Goal: Check status: Check status

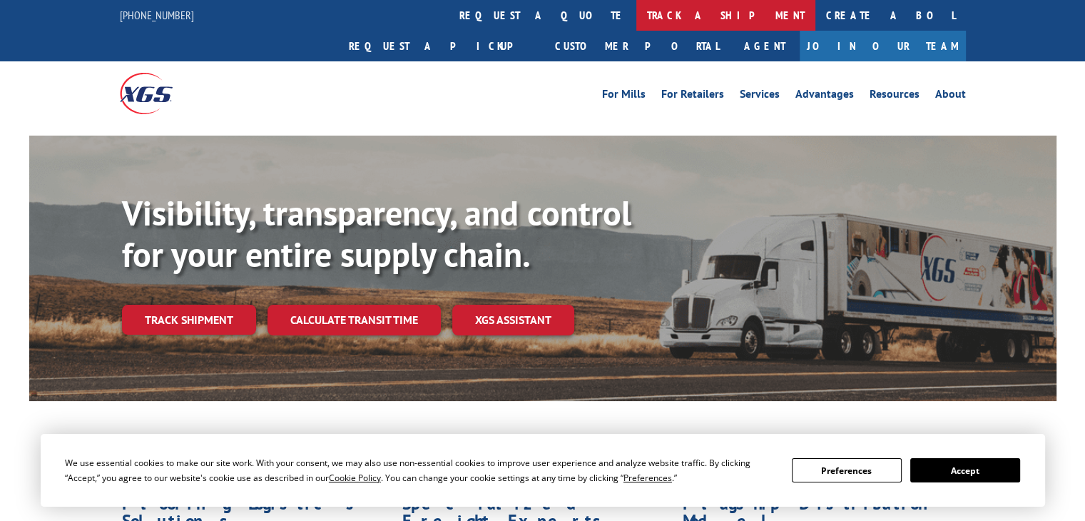
click at [636, 12] on link "track a shipment" at bounding box center [725, 15] width 179 height 31
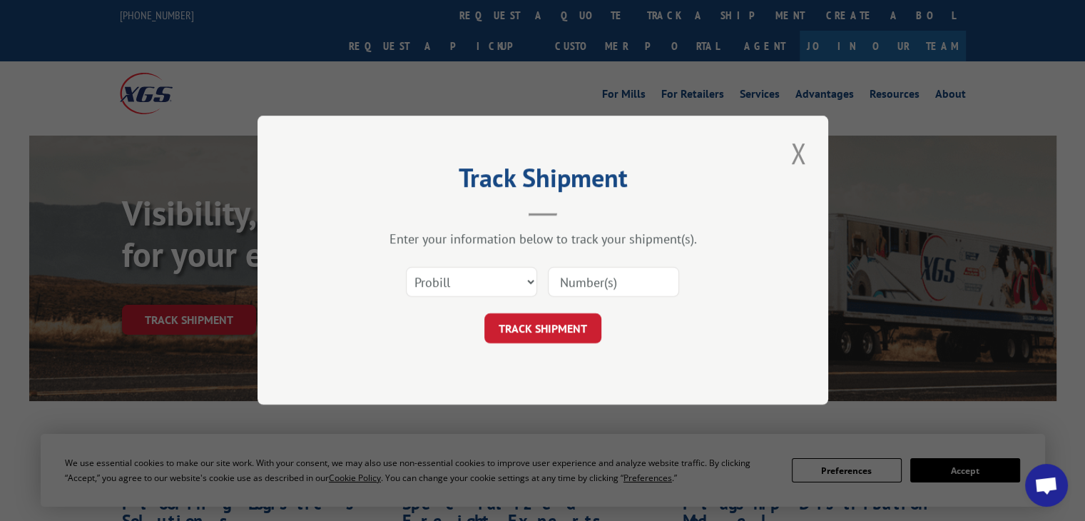
click at [628, 284] on input at bounding box center [613, 282] width 131 height 30
paste input "16955989"
type input "16955989"
click at [553, 321] on button "TRACK SHIPMENT" at bounding box center [542, 329] width 117 height 30
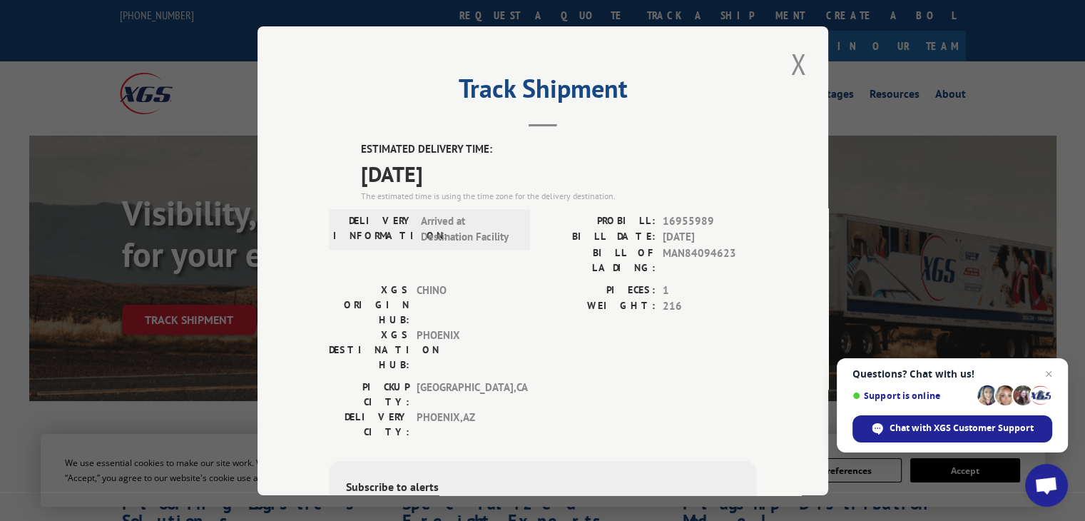
scroll to position [143, 0]
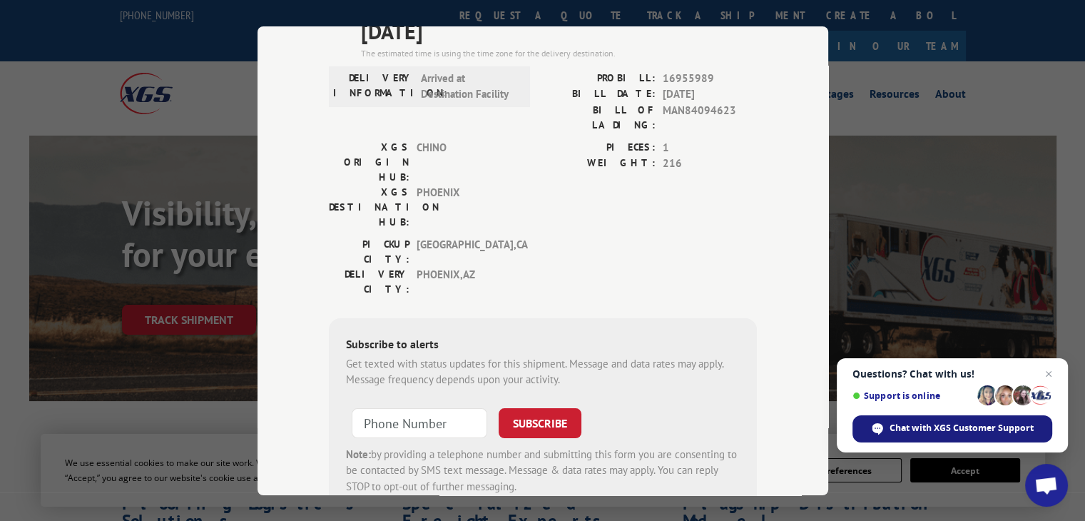
click at [941, 427] on span "Chat with XGS Customer Support" at bounding box center [961, 427] width 144 height 13
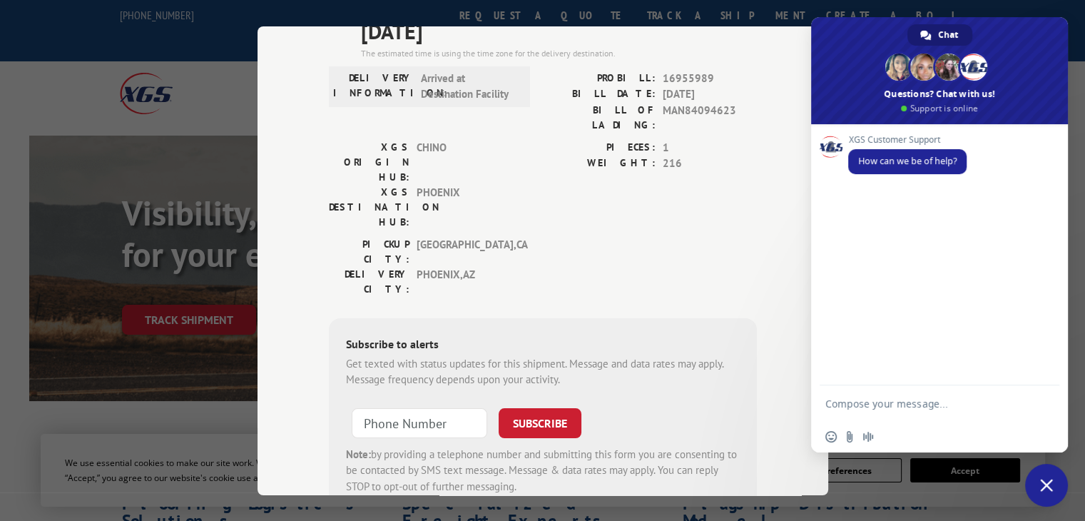
scroll to position [0, 0]
click at [895, 409] on textarea "Compose your message..." at bounding box center [925, 403] width 200 height 36
paste textarea "16955989"
type textarea "16955989 pickup date"
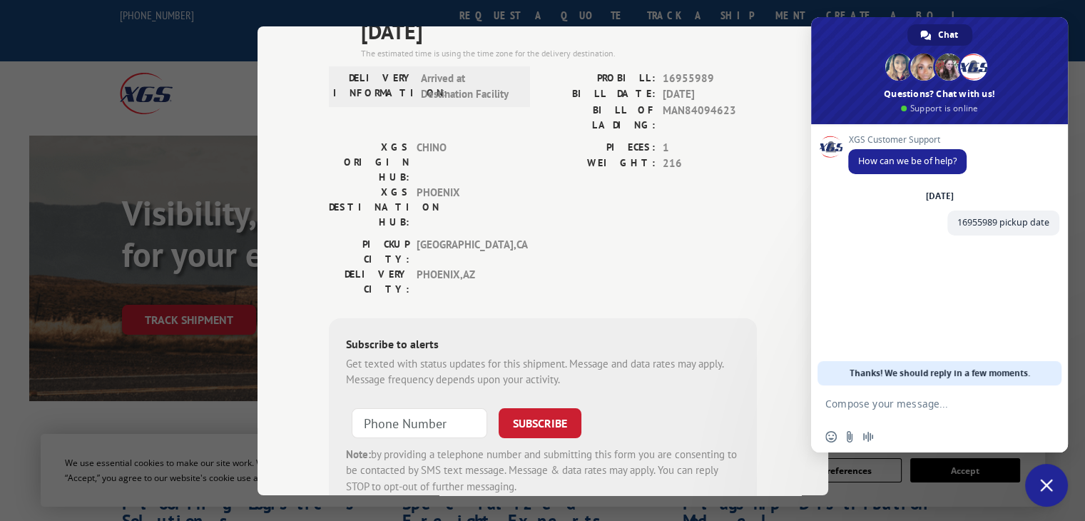
click at [947, 409] on textarea "Compose your message..." at bounding box center [925, 403] width 200 height 36
type textarea "p"
type textarea "m"
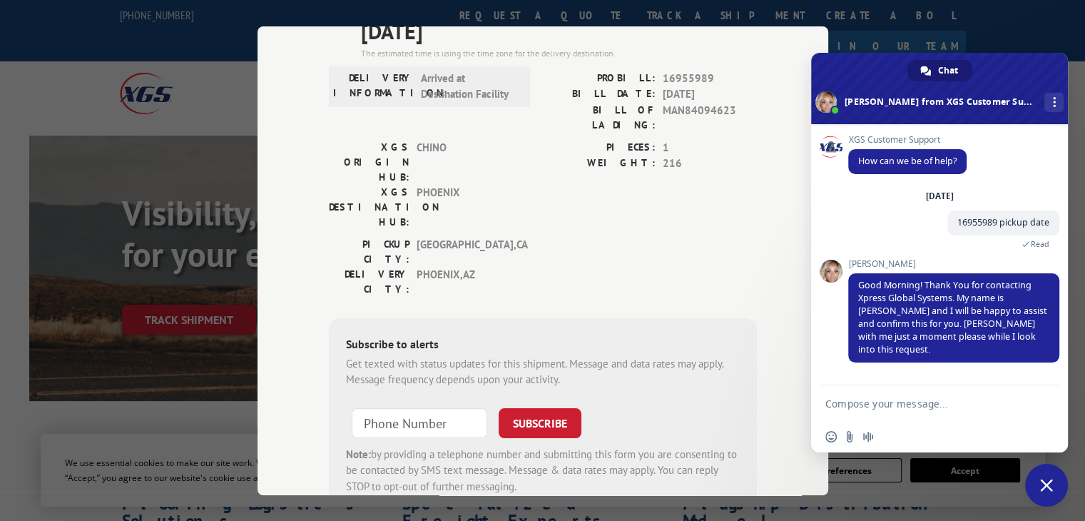
click at [971, 400] on textarea "Compose your message..." at bounding box center [925, 403] width 200 height 36
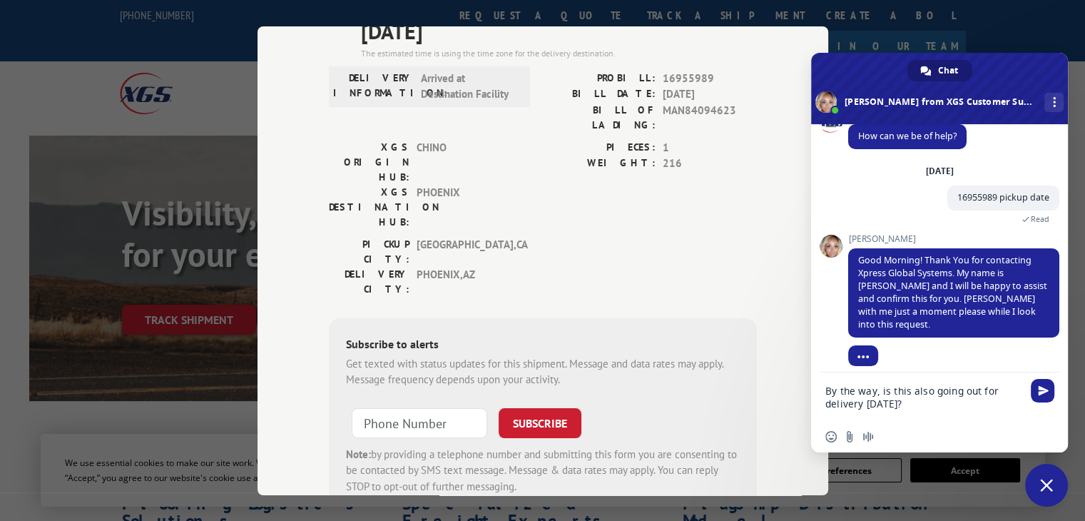
type textarea "By the way, is this also going out for delivery [DATE]?"
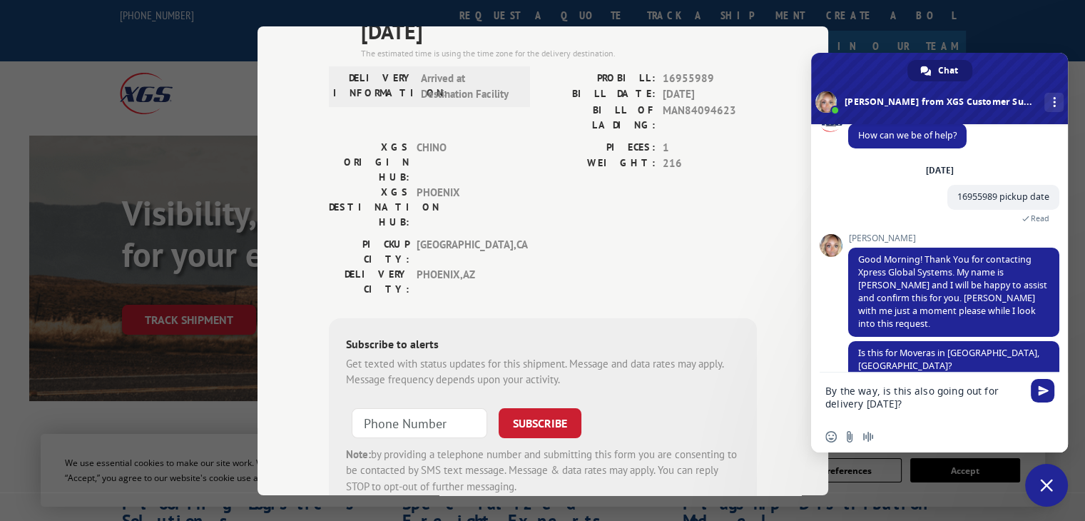
drag, startPoint x: 908, startPoint y: 409, endPoint x: 823, endPoint y: 391, distance: 86.7
click at [823, 391] on div "By the way, is this also going out for delivery [DATE]?" at bounding box center [939, 396] width 257 height 48
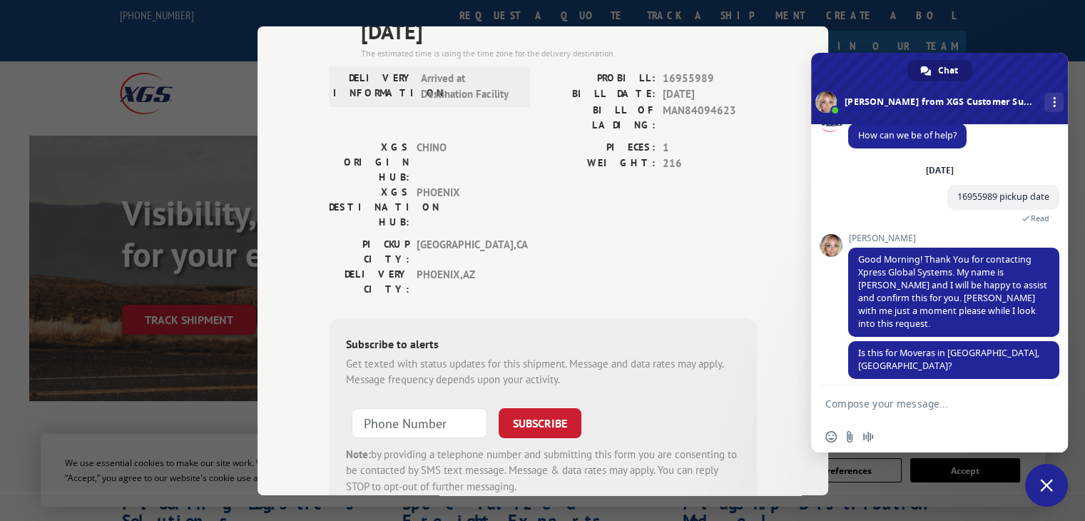
scroll to position [14, 0]
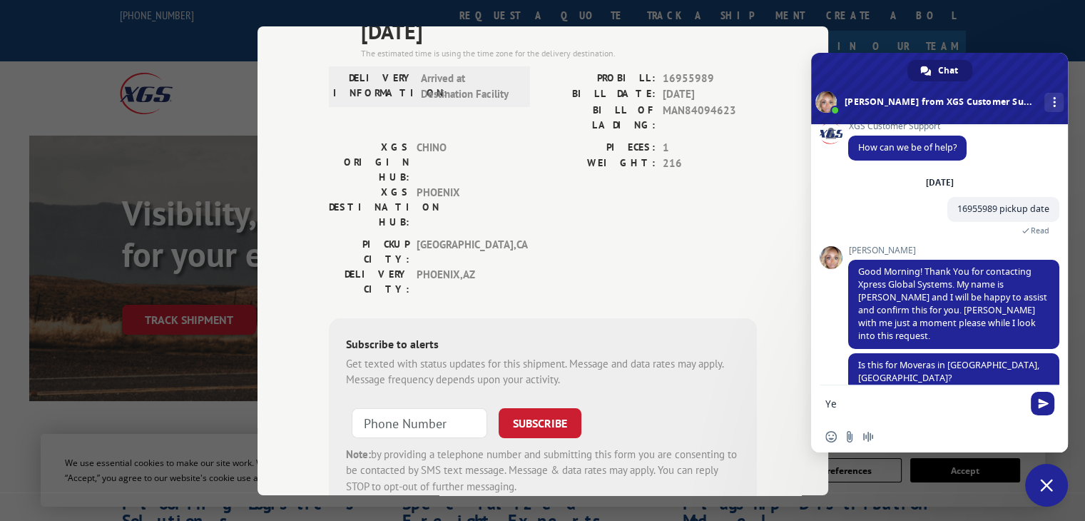
type textarea "Yes"
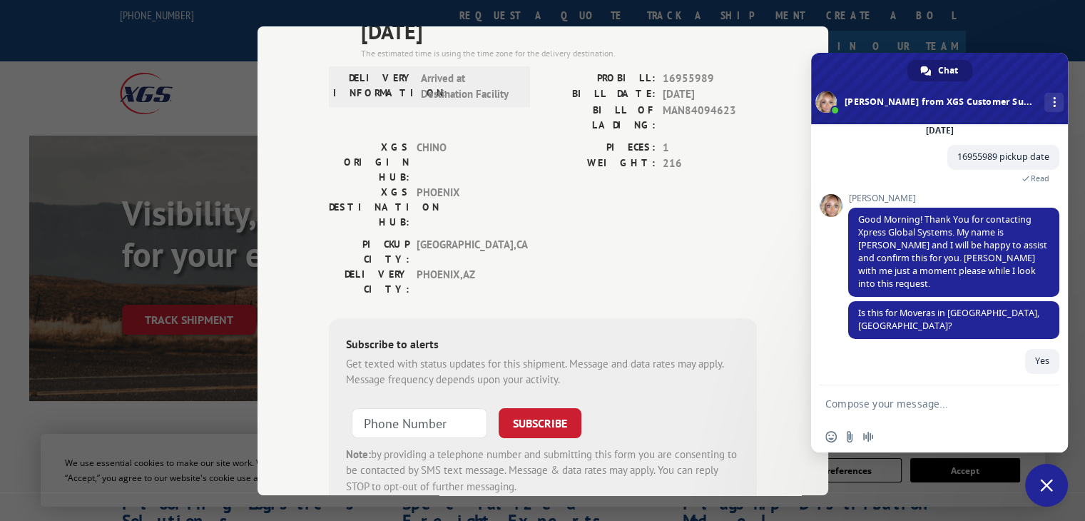
scroll to position [48, 0]
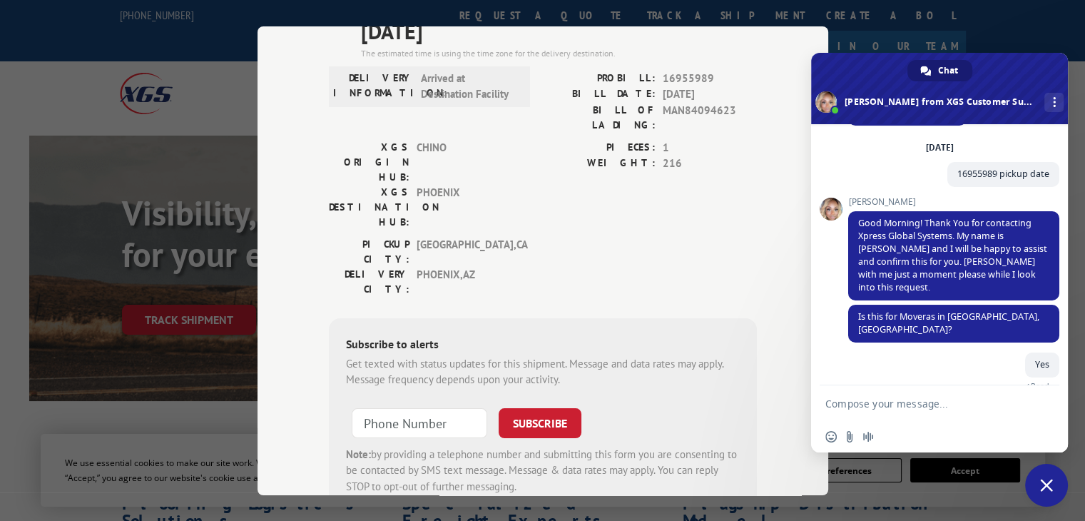
click at [856, 403] on textarea "Compose your message..." at bounding box center [925, 403] width 200 height 36
paste textarea "By the way, is this also going out for delivery [DATE]?"
type textarea "By the way, is this also going out for delivery [DATE]?"
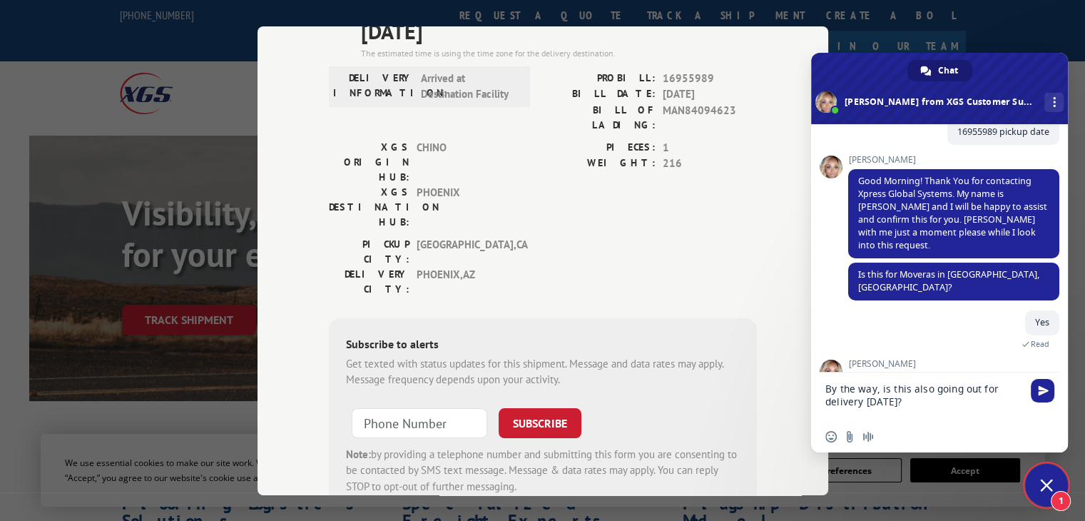
scroll to position [125, 0]
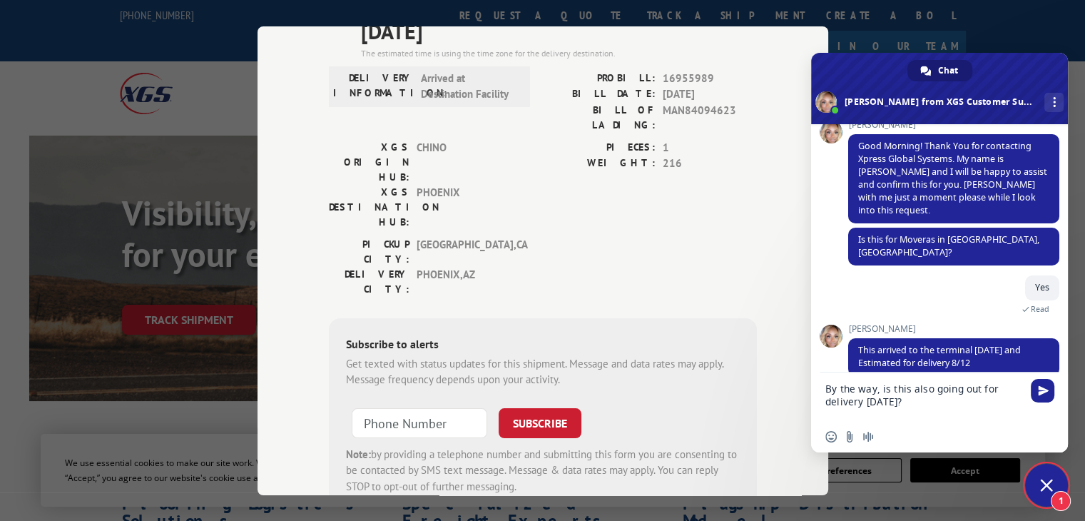
click at [902, 403] on textarea "By the way, is this also going out for delivery [DATE]?" at bounding box center [925, 396] width 200 height 48
drag, startPoint x: 905, startPoint y: 401, endPoint x: 821, endPoint y: 389, distance: 84.4
click at [821, 389] on div "By the way, is this also going out for delivery [DATE]?" at bounding box center [939, 396] width 257 height 48
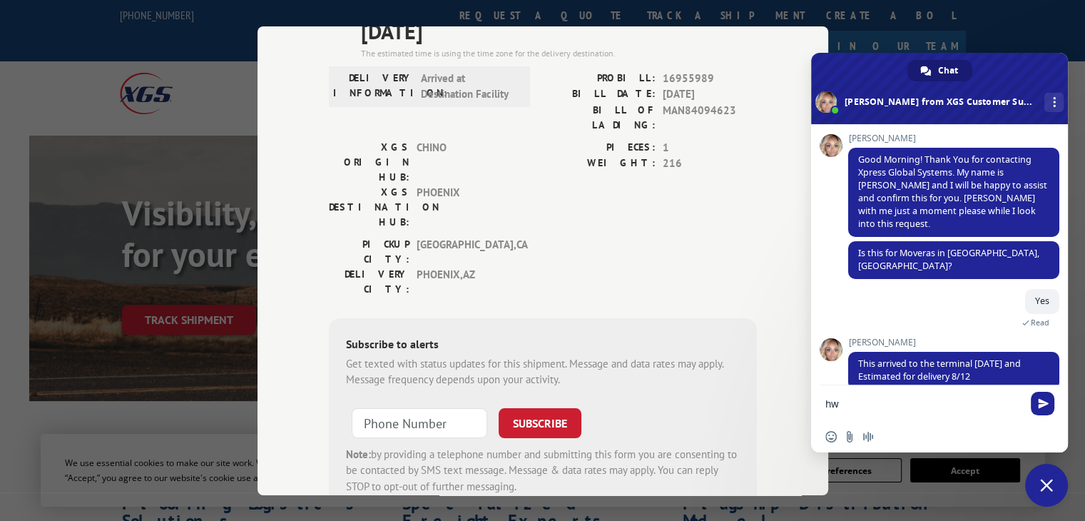
type textarea "h"
click at [842, 406] on textarea "[PERSON_NAME] was this picked up?" at bounding box center [925, 403] width 200 height 36
type textarea "When was this picked up?"
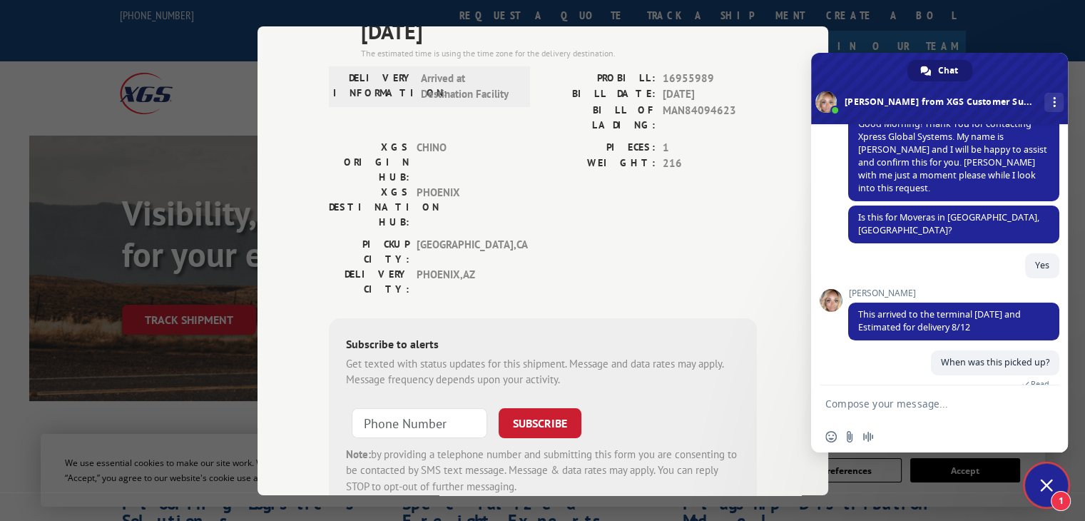
scroll to position [197, 0]
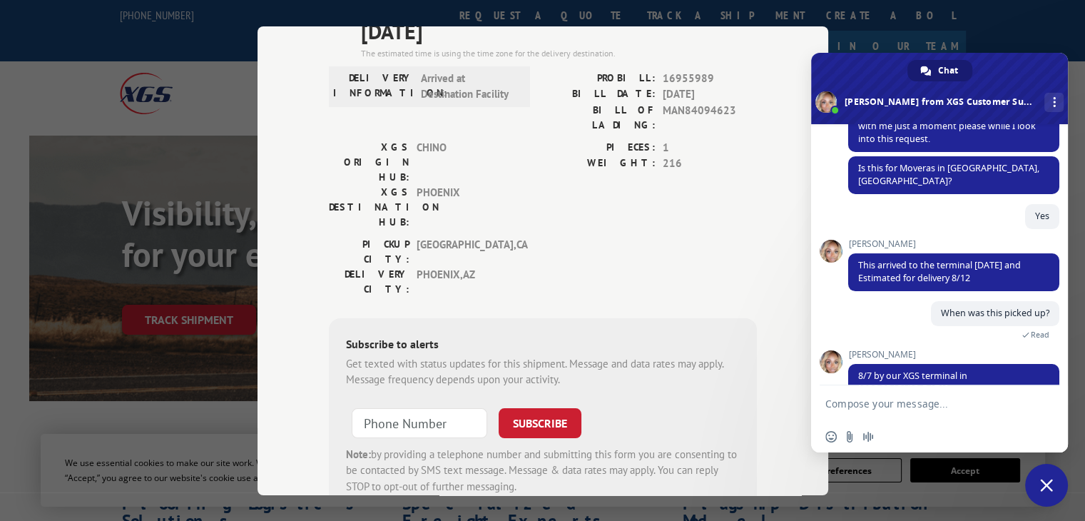
click at [891, 406] on textarea "Compose your message..." at bounding box center [925, 403] width 200 height 36
type textarea "W"
type textarea "Thank you"
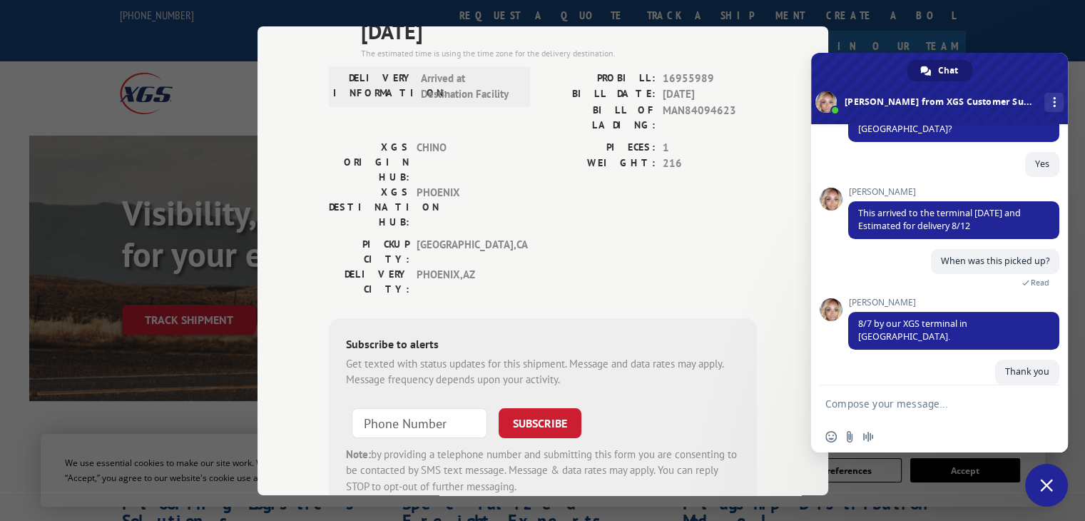
scroll to position [232, 0]
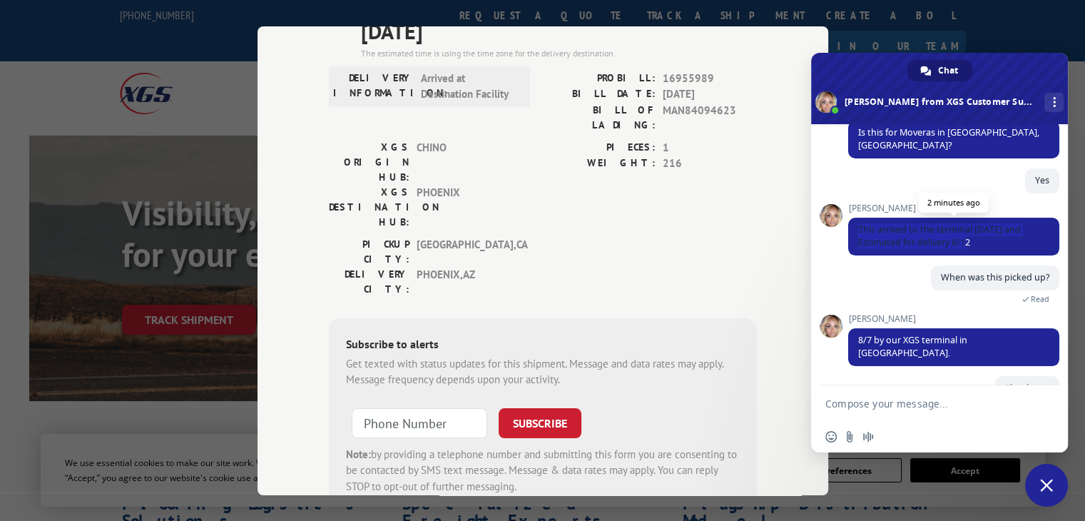
drag, startPoint x: 857, startPoint y: 209, endPoint x: 990, endPoint y: 215, distance: 132.8
click at [990, 217] on span "This arrived to the terminal [DATE] and Estimated for delivery 8/12" at bounding box center [953, 236] width 211 height 38
copy span "This arrived to the terminal [DATE] and Estimated for delivery 8/12"
click at [1048, 483] on span "Close chat" at bounding box center [1046, 484] width 13 height 13
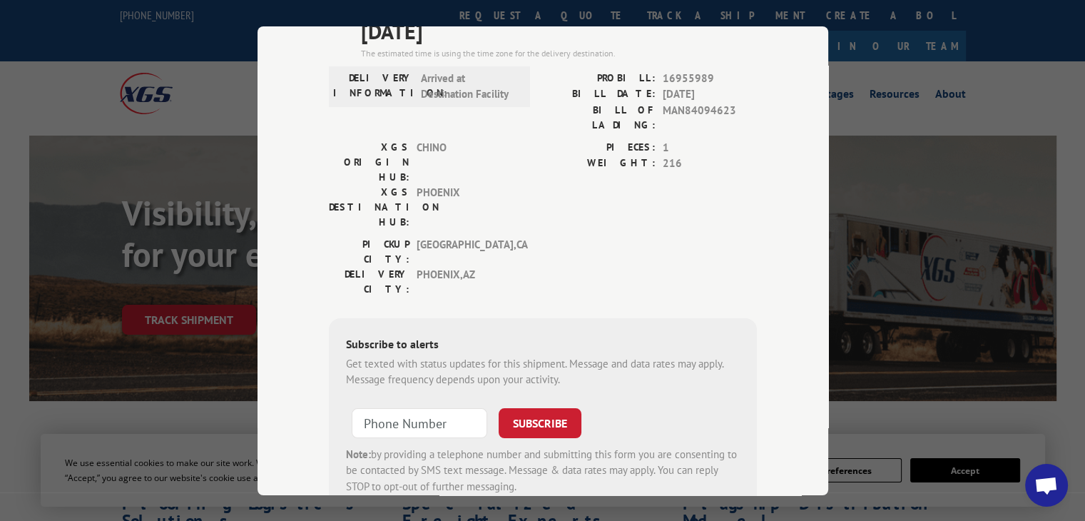
scroll to position [0, 0]
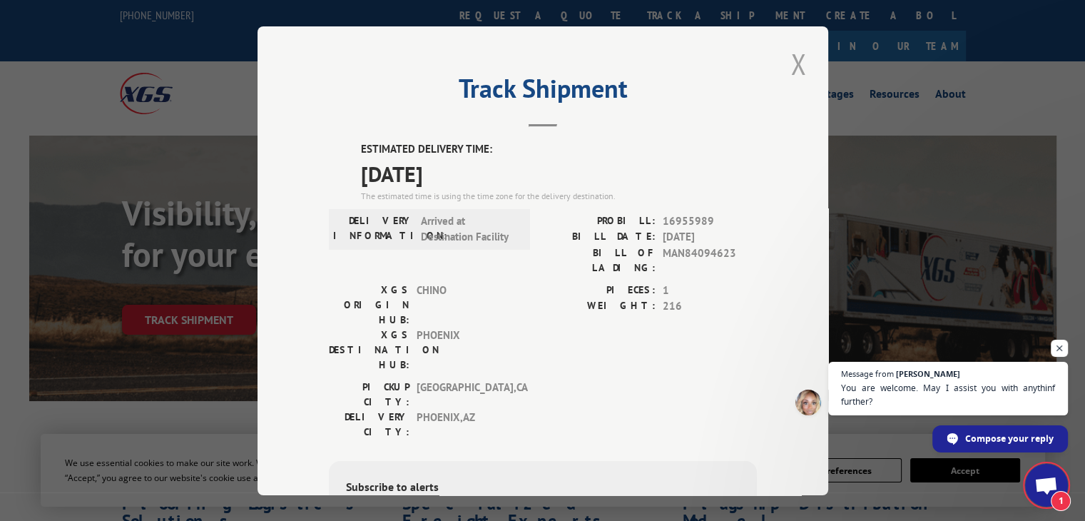
click at [790, 64] on button "Close modal" at bounding box center [798, 63] width 24 height 39
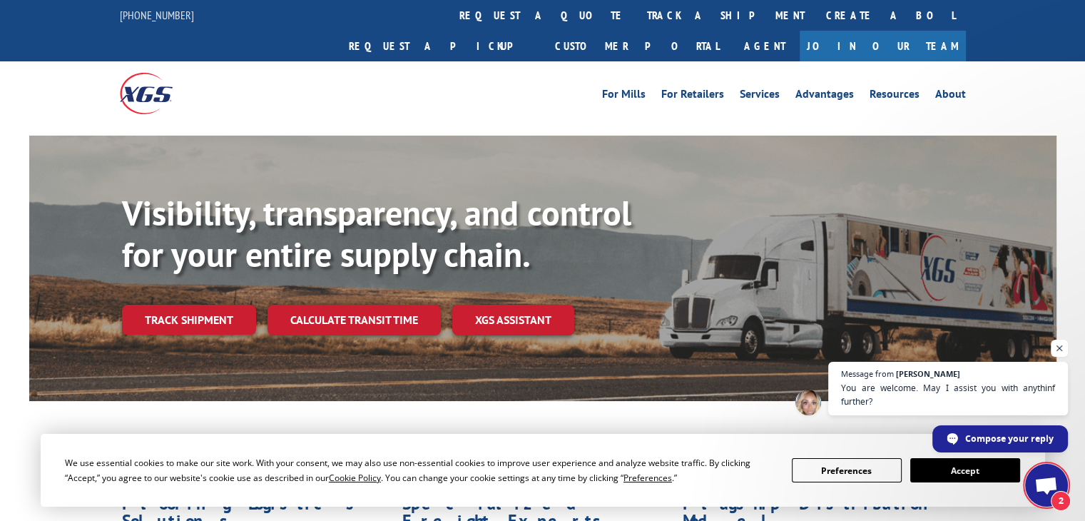
scroll to position [233, 0]
click at [636, 14] on link "track a shipment" at bounding box center [725, 15] width 179 height 31
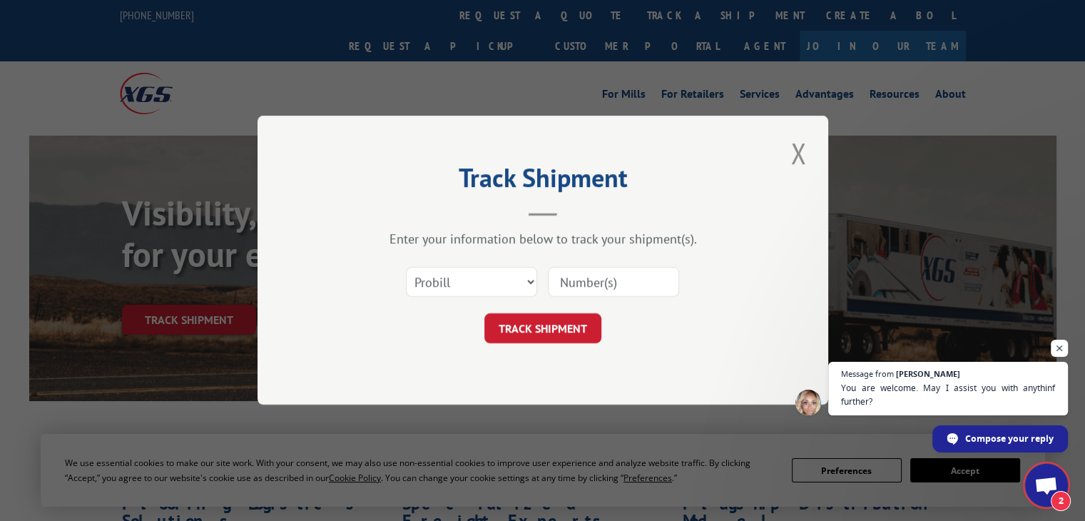
click at [599, 289] on input at bounding box center [613, 282] width 131 height 30
paste input "16955989"
type input "16955989"
click at [566, 323] on button "TRACK SHIPMENT" at bounding box center [542, 329] width 117 height 30
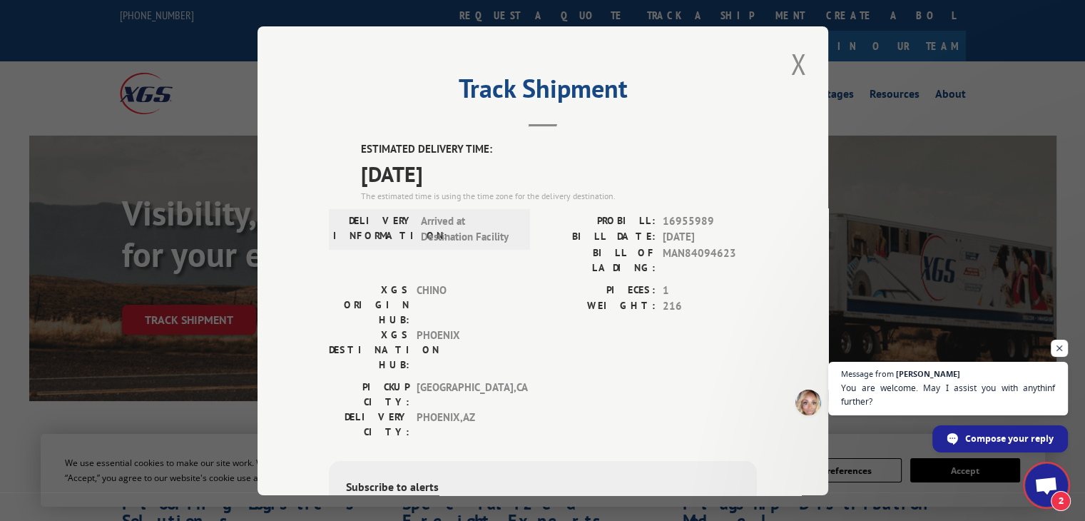
click at [1045, 480] on span "Open chat" at bounding box center [1046, 486] width 24 height 20
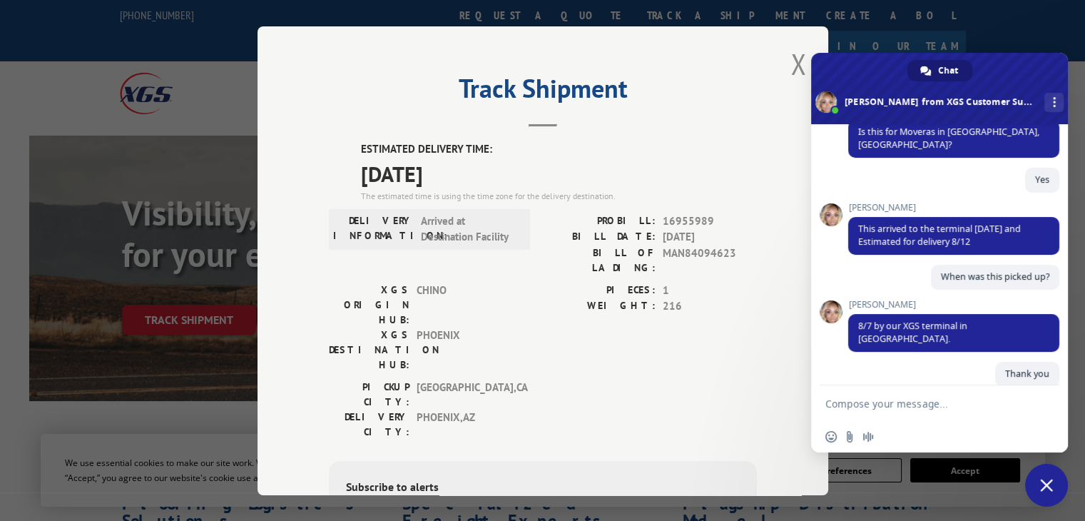
scroll to position [296, 0]
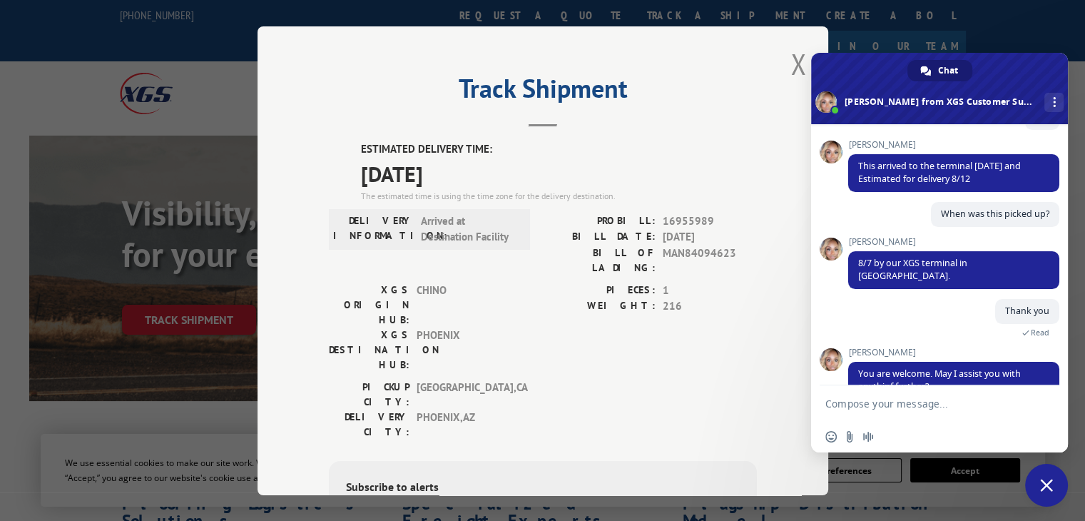
click at [915, 408] on textarea "Compose your message..." at bounding box center [925, 403] width 200 height 36
paste textarea "16955989"
type textarea "16955989 delivery status"
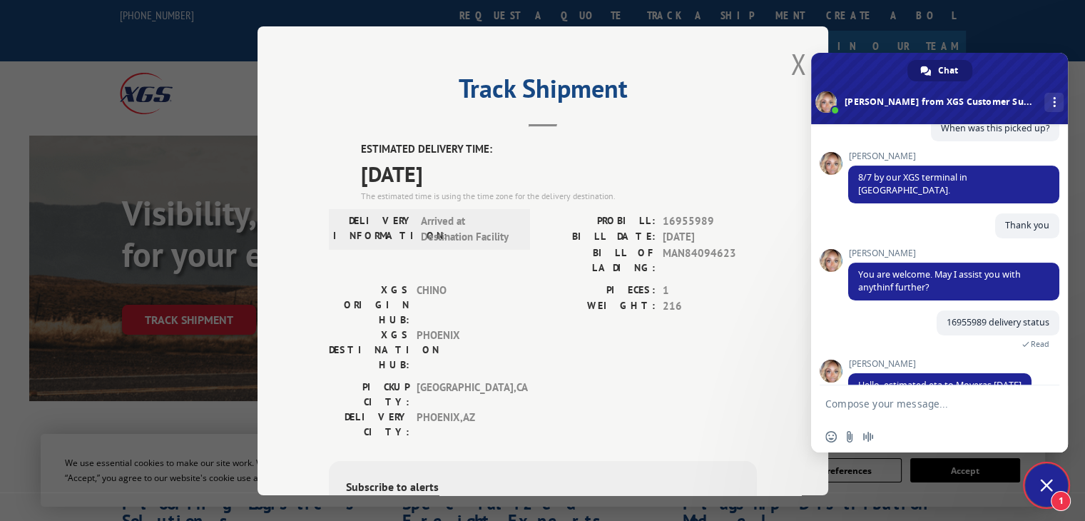
scroll to position [410, 0]
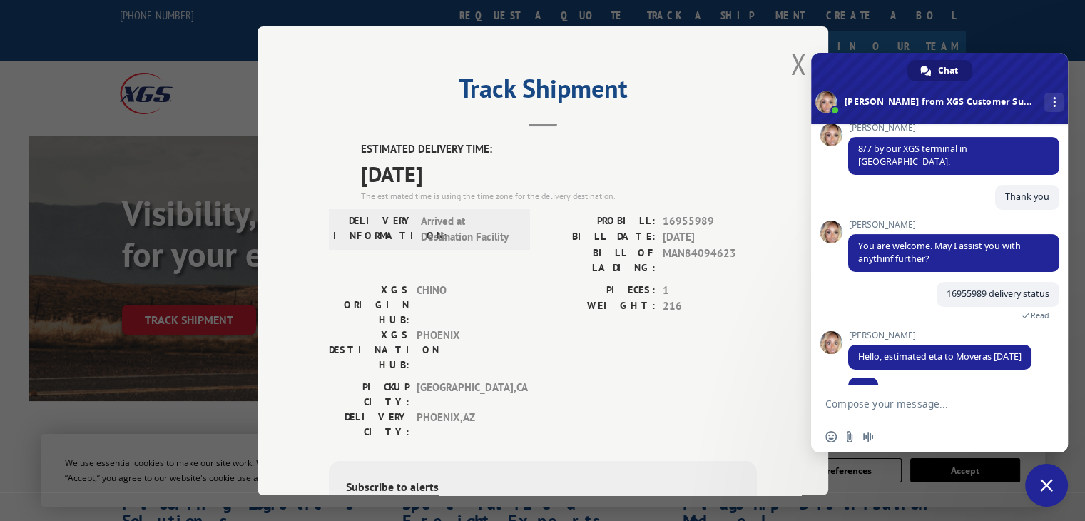
click at [910, 401] on textarea "Compose your message..." at bounding box center [925, 403] width 200 height 36
type textarea "m"
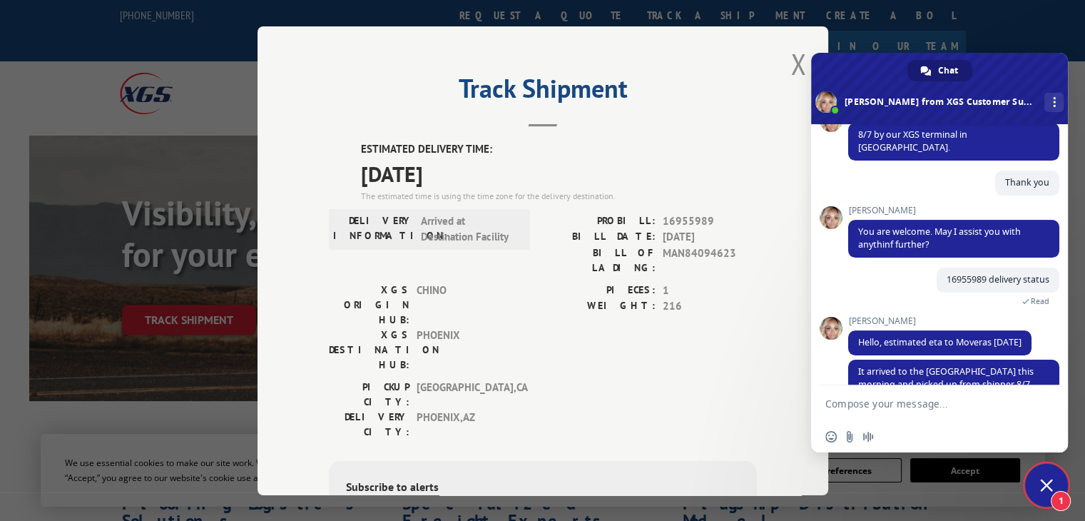
click at [907, 404] on textarea "Compose your message..." at bounding box center [925, 403] width 200 height 36
type textarea "thank you"
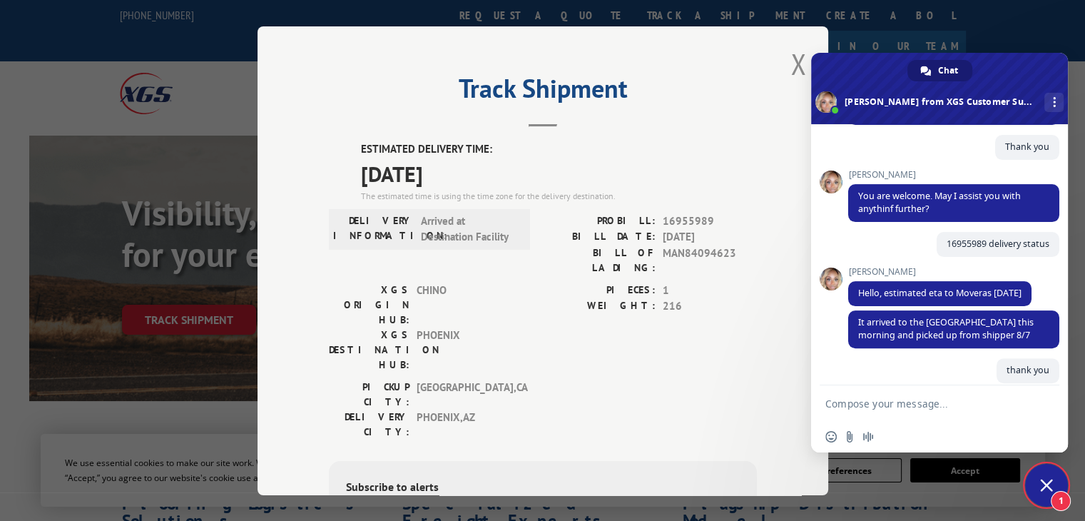
scroll to position [606, 0]
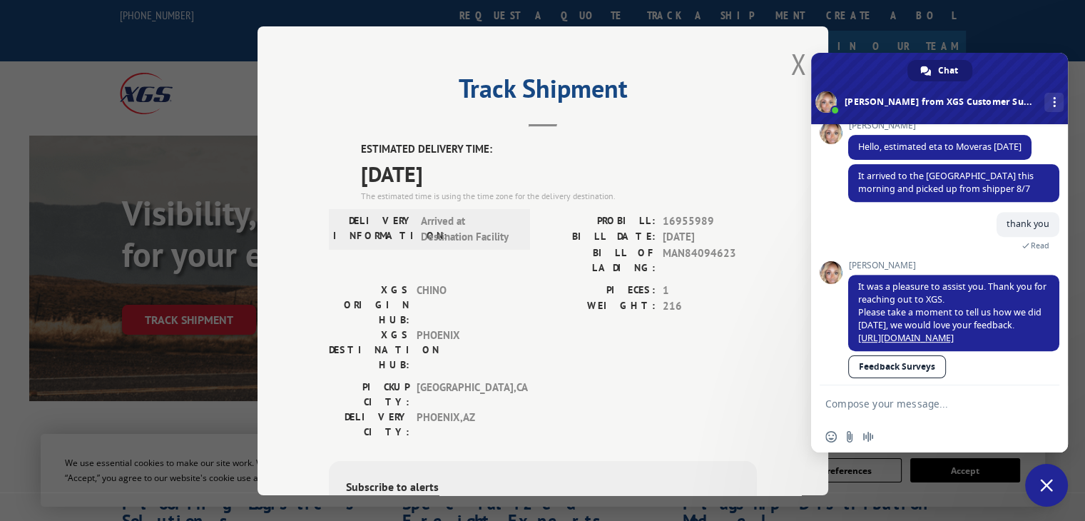
drag, startPoint x: 789, startPoint y: 58, endPoint x: 767, endPoint y: 60, distance: 22.9
click at [789, 58] on button "Close modal" at bounding box center [798, 63] width 24 height 39
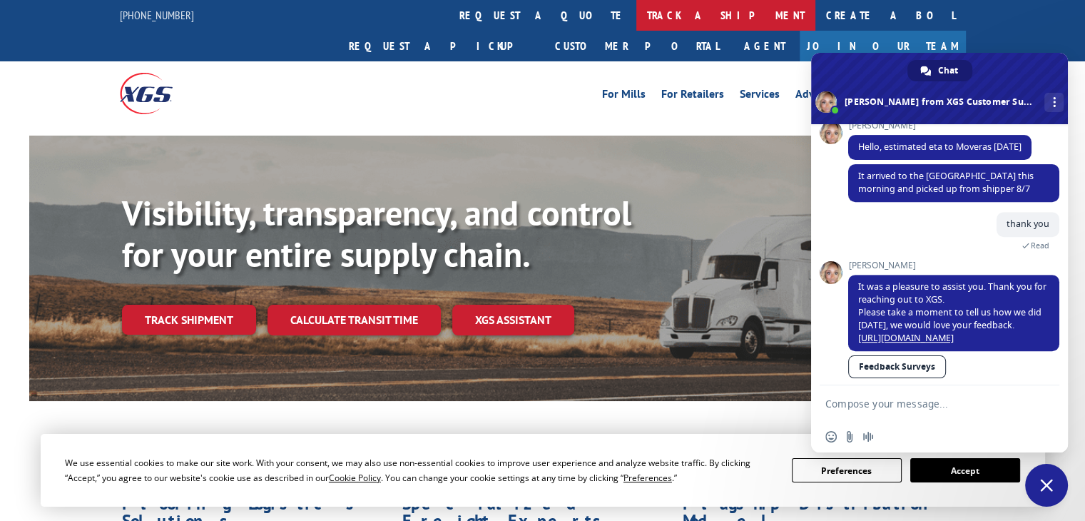
click at [636, 21] on link "track a shipment" at bounding box center [725, 15] width 179 height 31
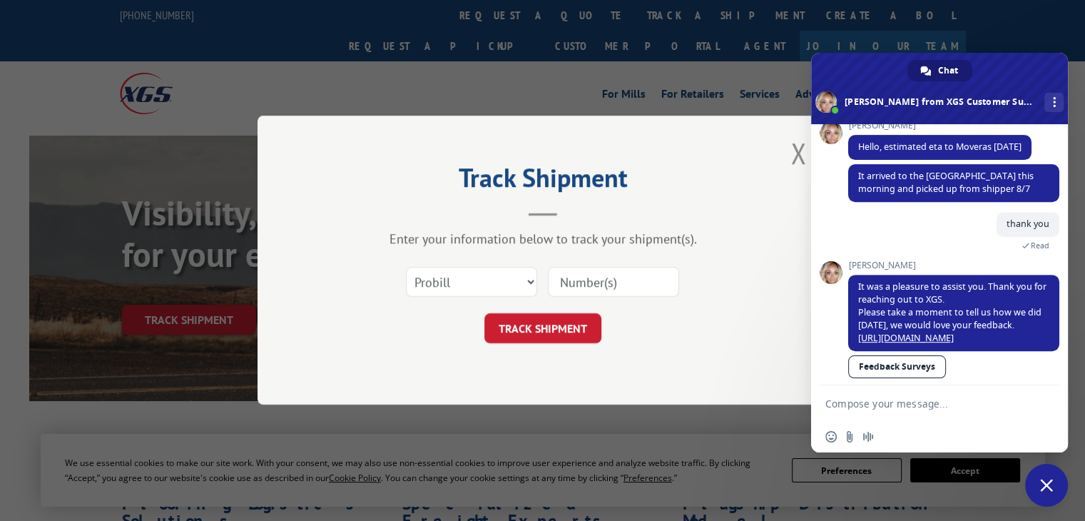
click at [584, 285] on input at bounding box center [613, 282] width 131 height 30
paste input "17409513"
type input "17409513"
click at [536, 342] on button "TRACK SHIPMENT" at bounding box center [542, 329] width 117 height 30
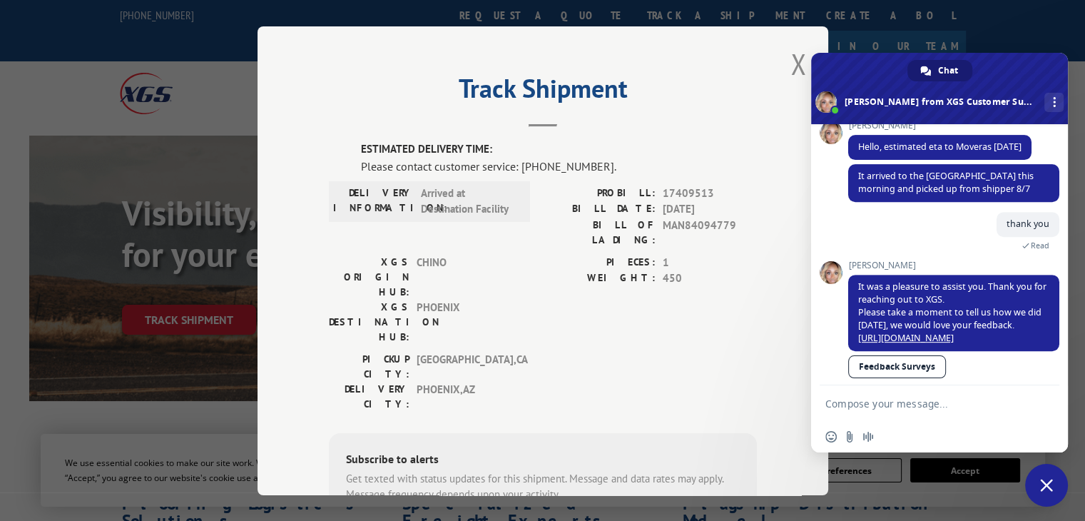
click at [1055, 488] on span "Close chat" at bounding box center [1046, 484] width 43 height 43
